Goal: Find specific fact: Find specific fact

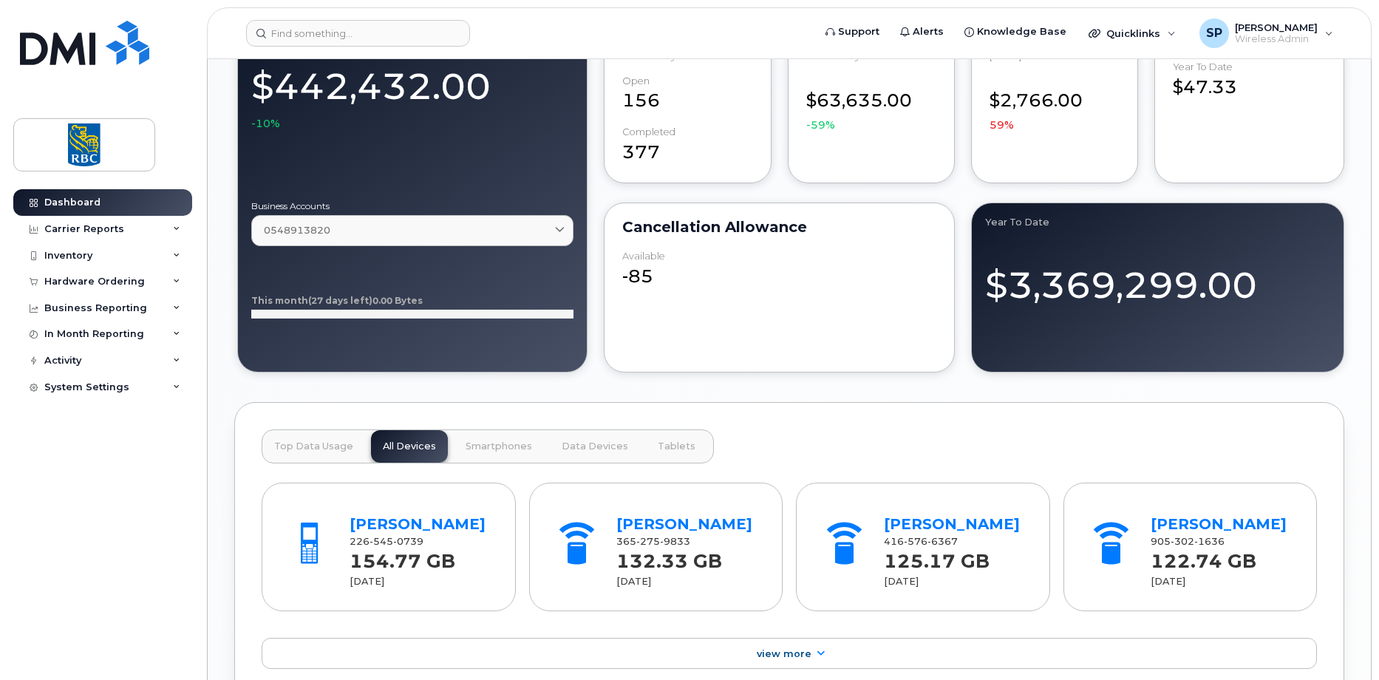
scroll to position [1330, 0]
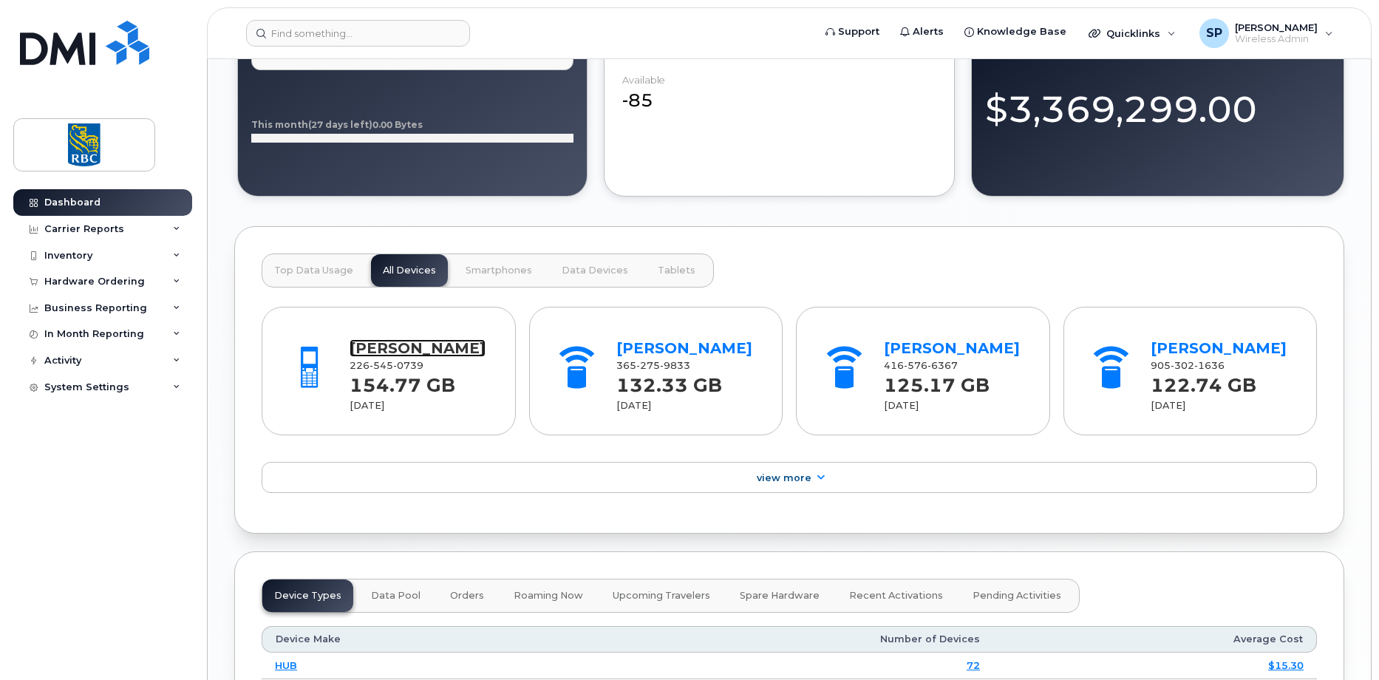
click at [367, 347] on link "[PERSON_NAME]" at bounding box center [418, 348] width 136 height 18
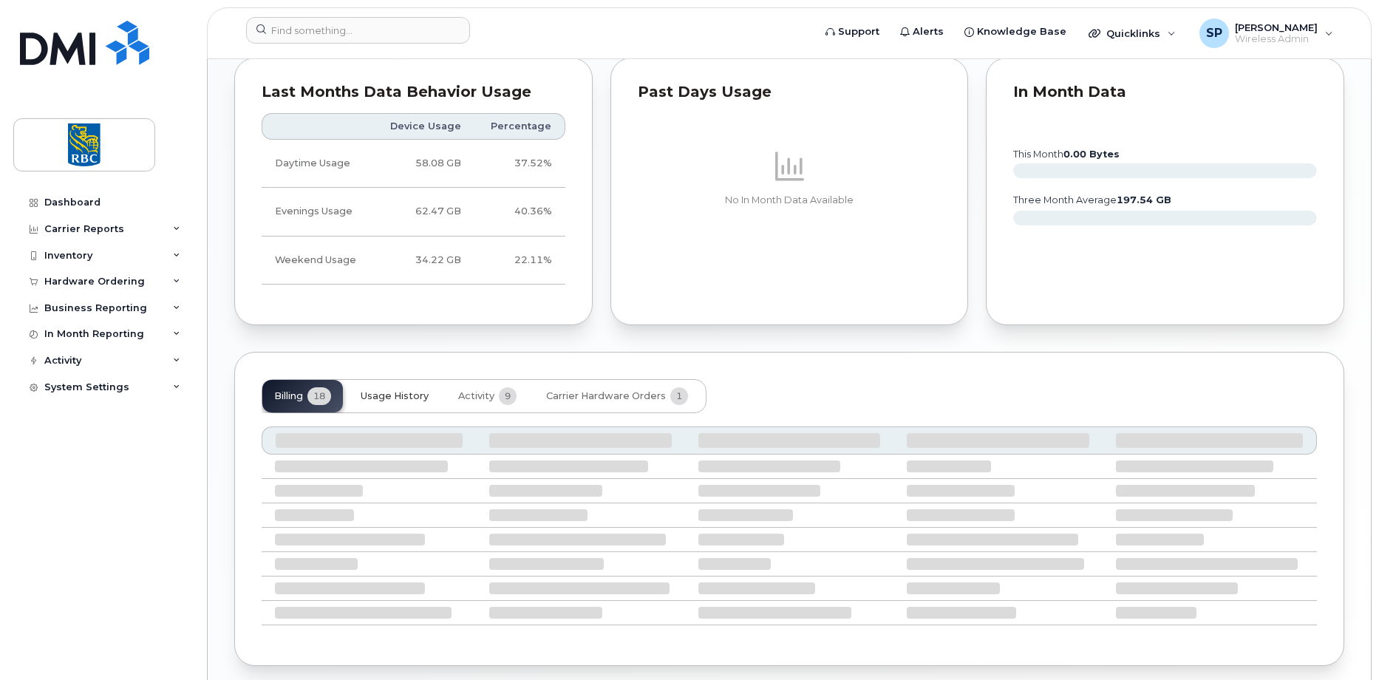
scroll to position [848, 0]
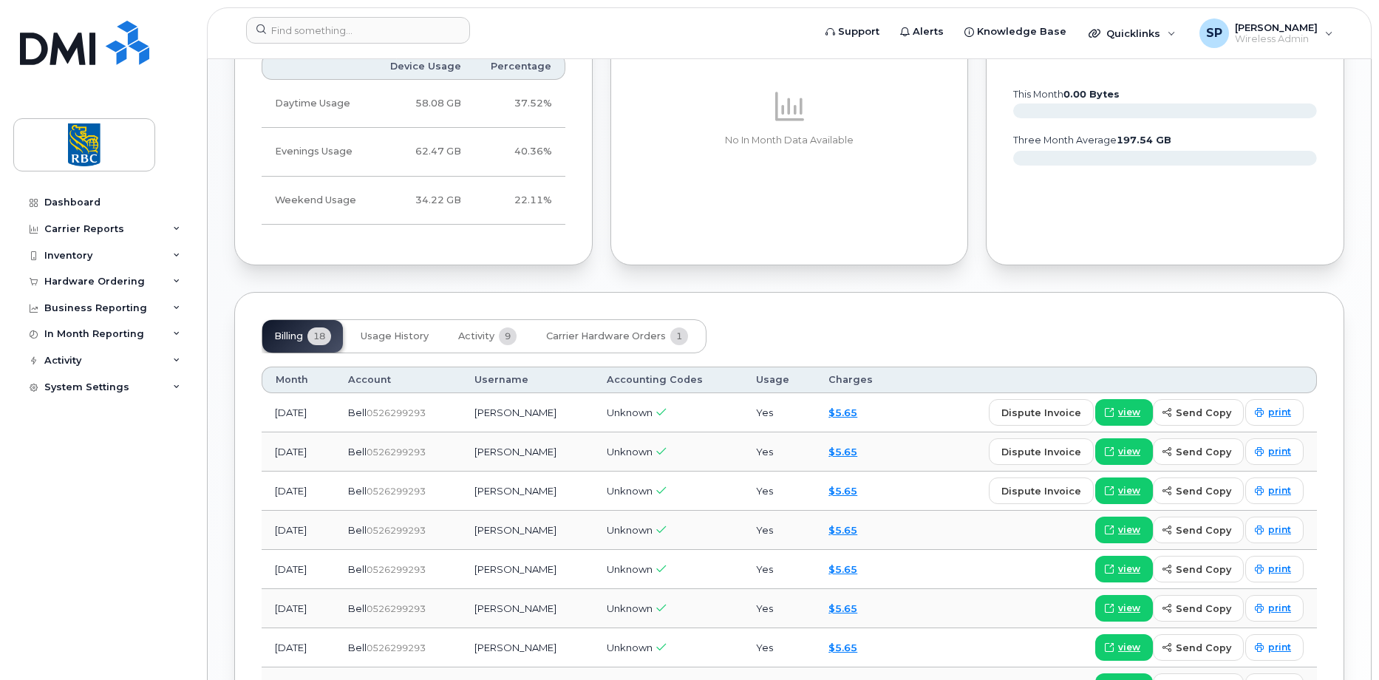
drag, startPoint x: 462, startPoint y: 411, endPoint x: 392, endPoint y: 407, distance: 69.6
click at [392, 407] on div "Bell  0526299293" at bounding box center [398, 413] width 101 height 14
copy span "526299293"
